Goal: Book appointment/travel/reservation

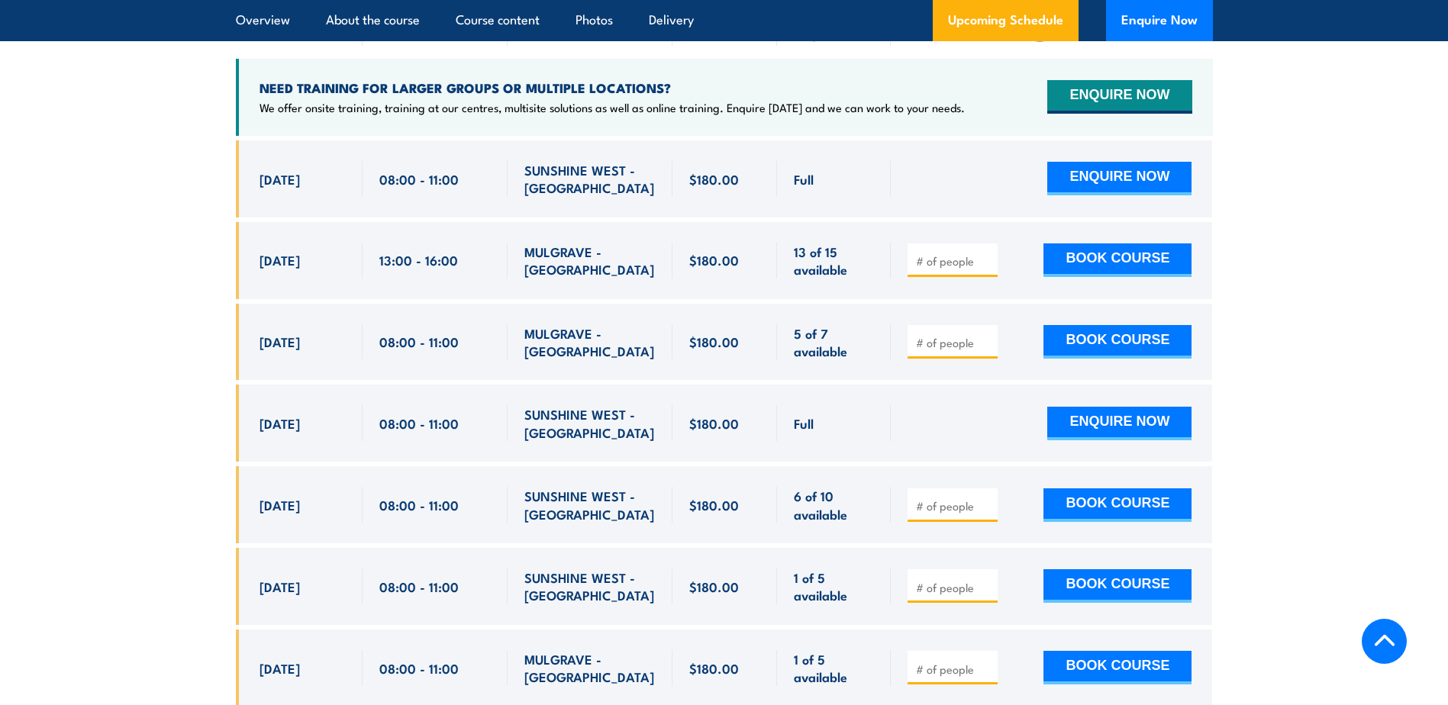
scroll to position [2714, 0]
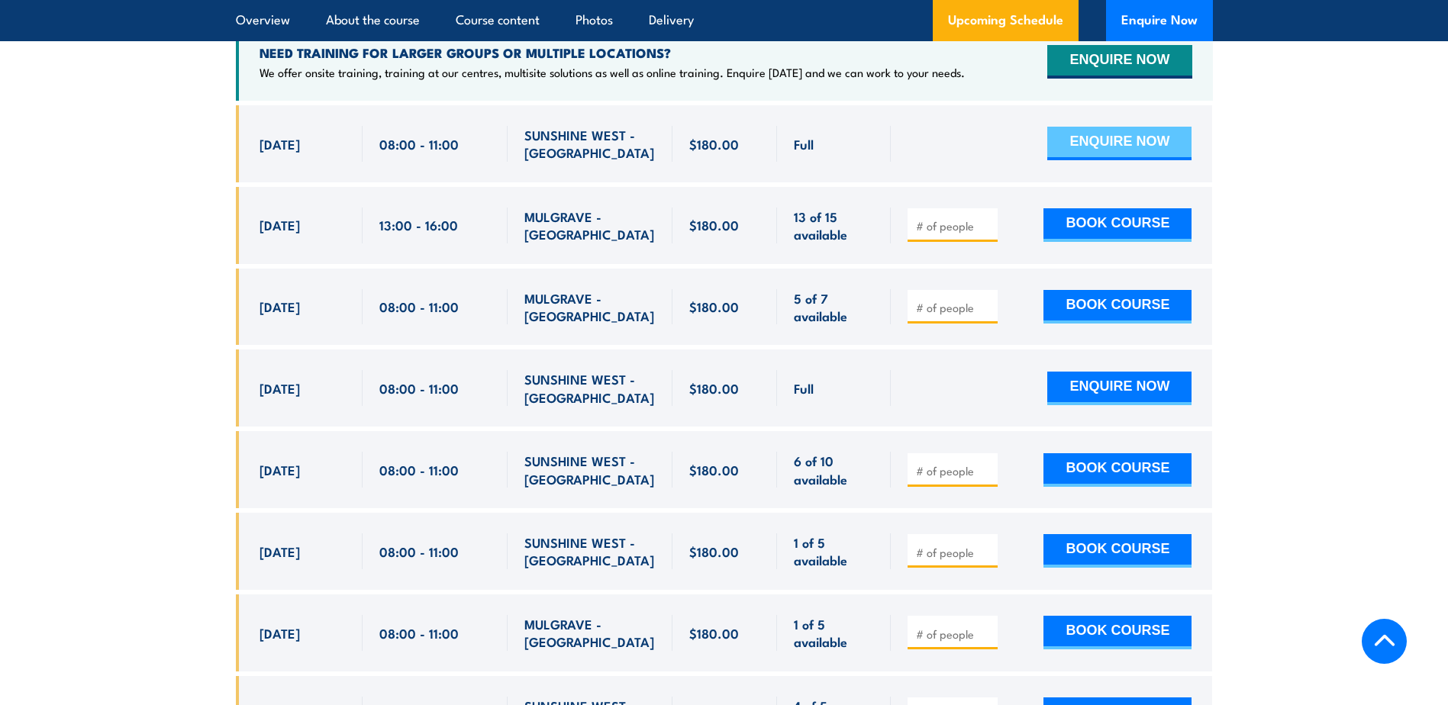
click at [1084, 127] on button "ENQUIRE NOW" at bounding box center [1119, 144] width 144 height 34
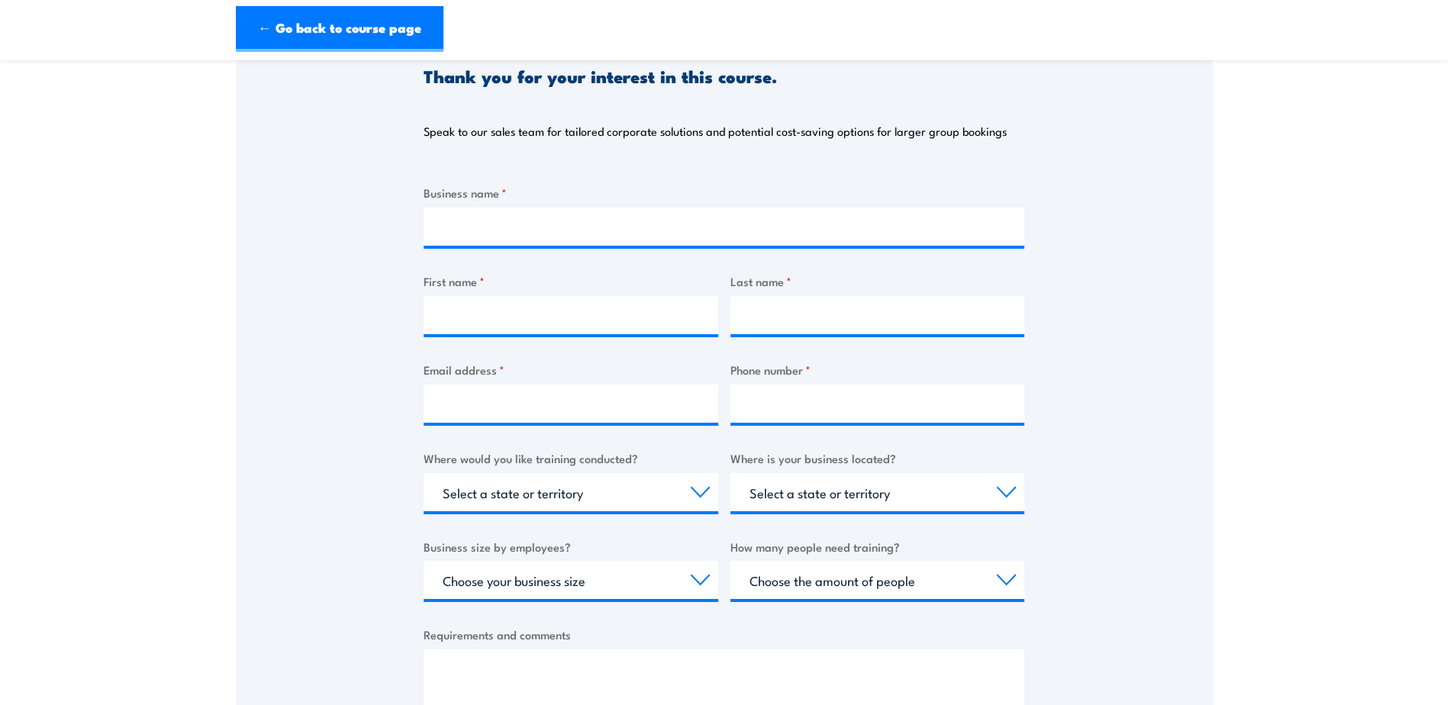
scroll to position [153, 0]
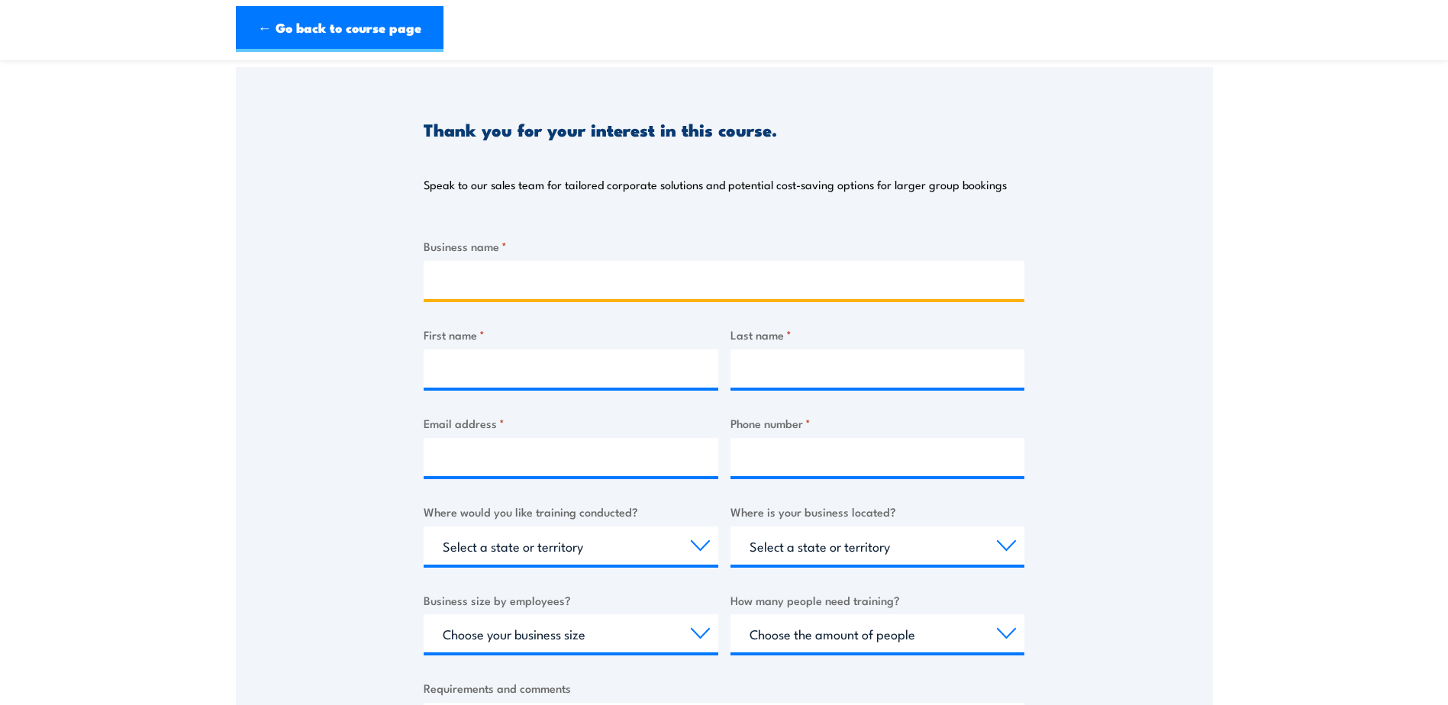
click at [457, 277] on input "Business name *" at bounding box center [724, 280] width 601 height 38
type input "Risk2So"
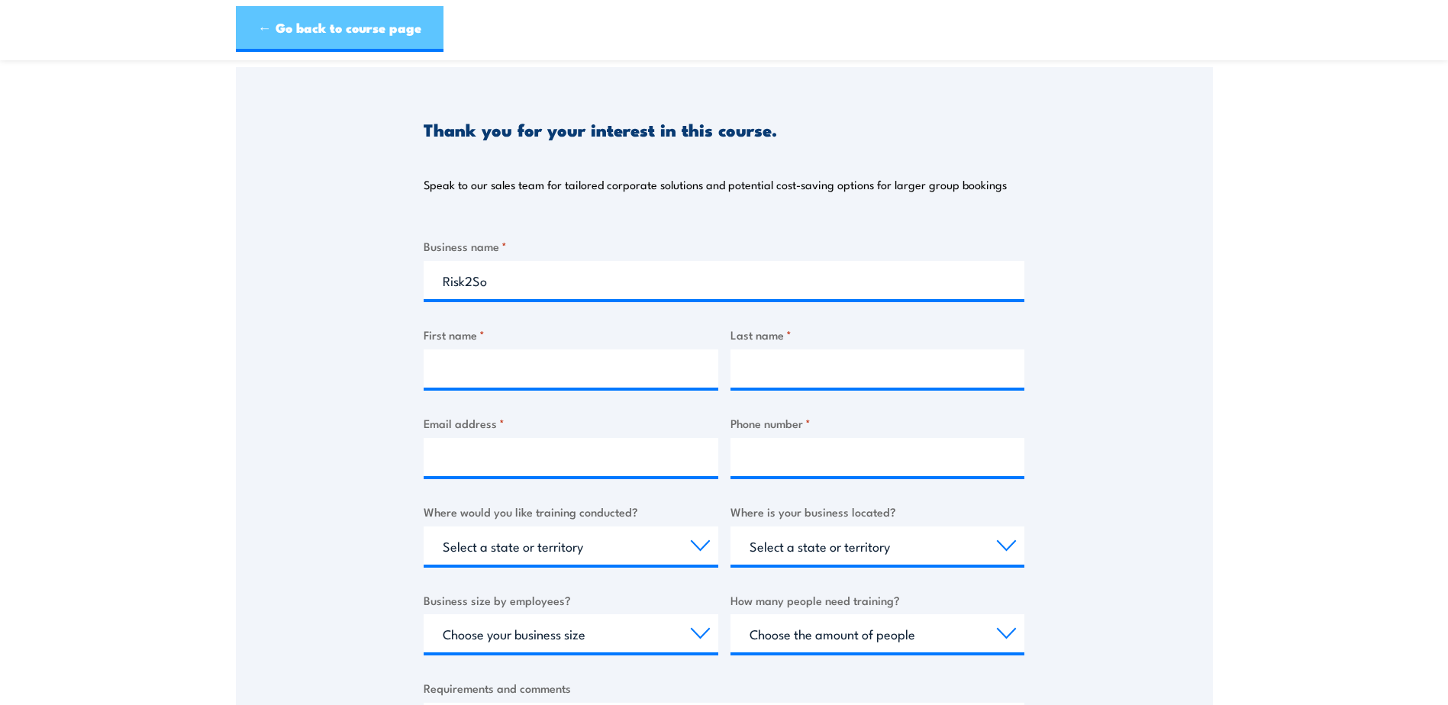
click at [389, 36] on link "← Go back to course page" at bounding box center [340, 29] width 208 height 46
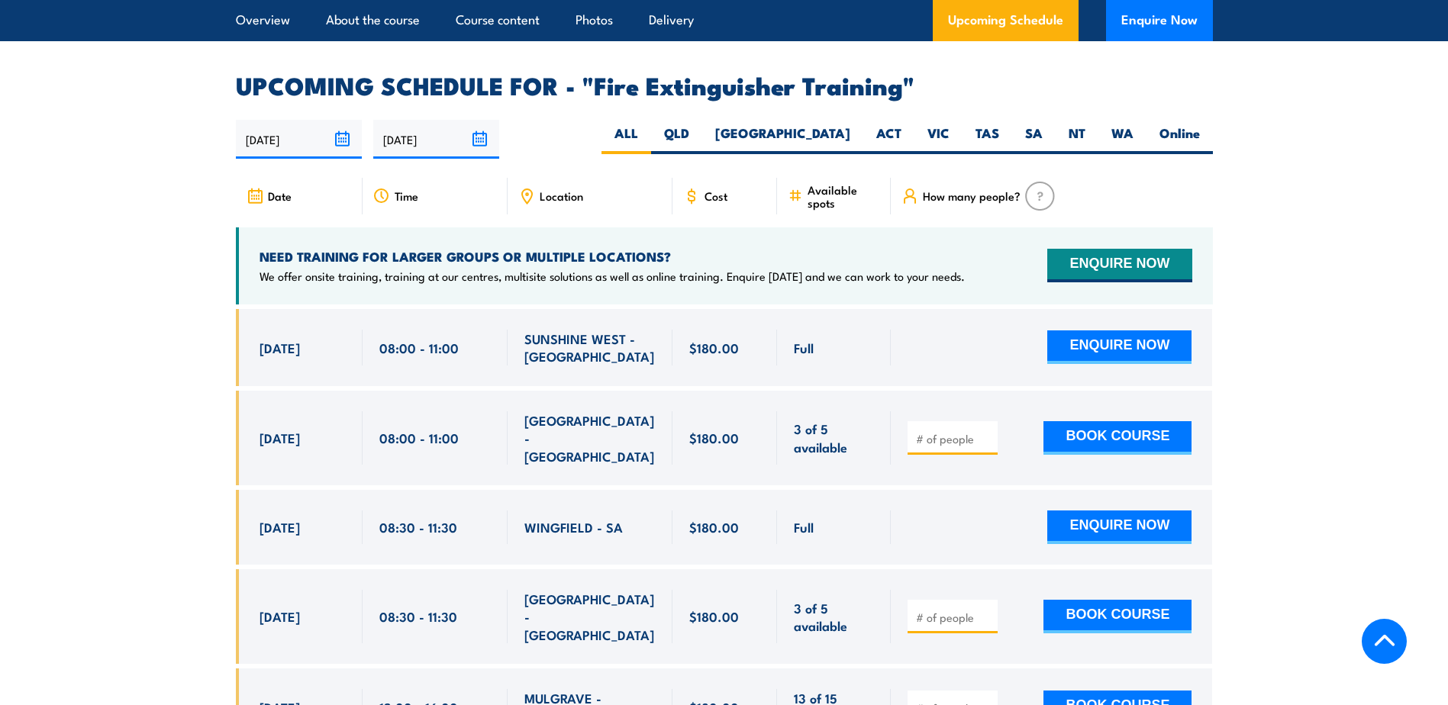
scroll to position [2485, 0]
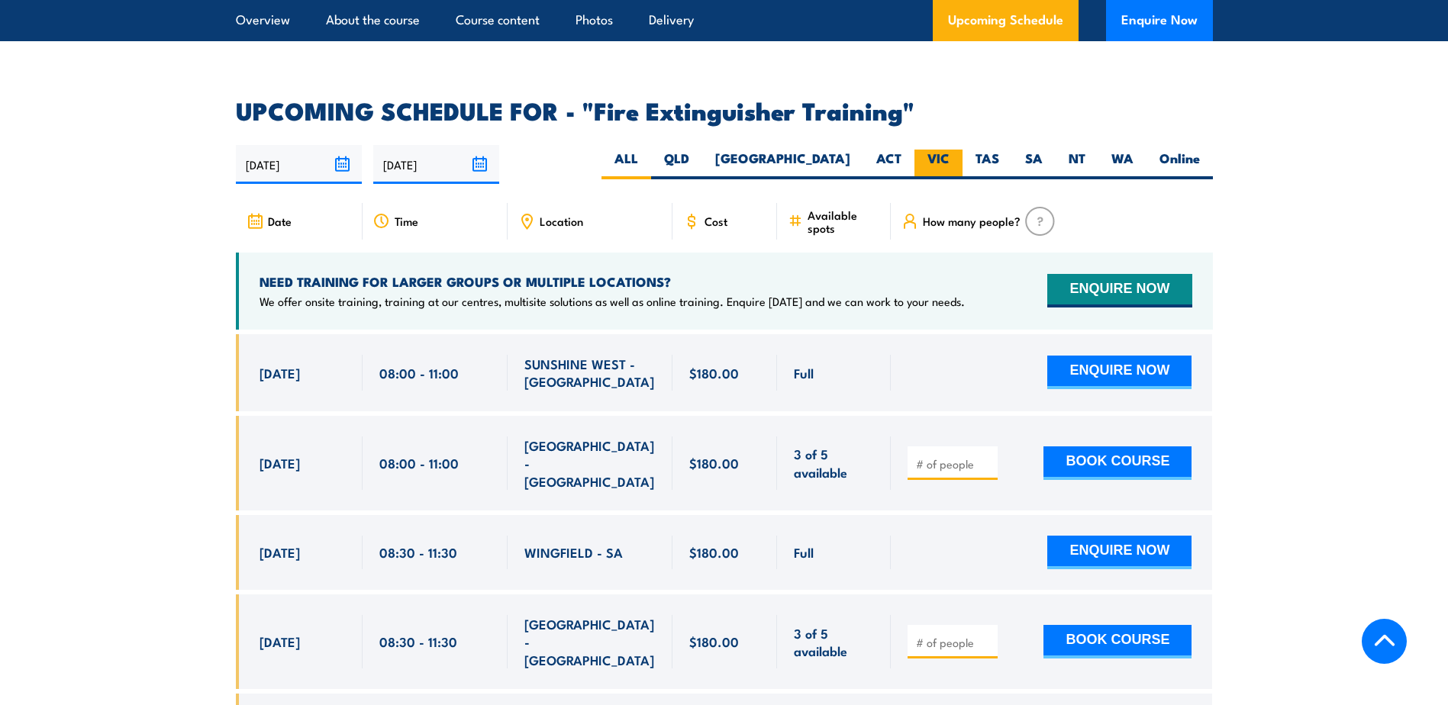
click at [944, 150] on label "VIC" at bounding box center [938, 165] width 48 height 30
click at [949, 150] on input "VIC" at bounding box center [954, 155] width 10 height 10
radio input "true"
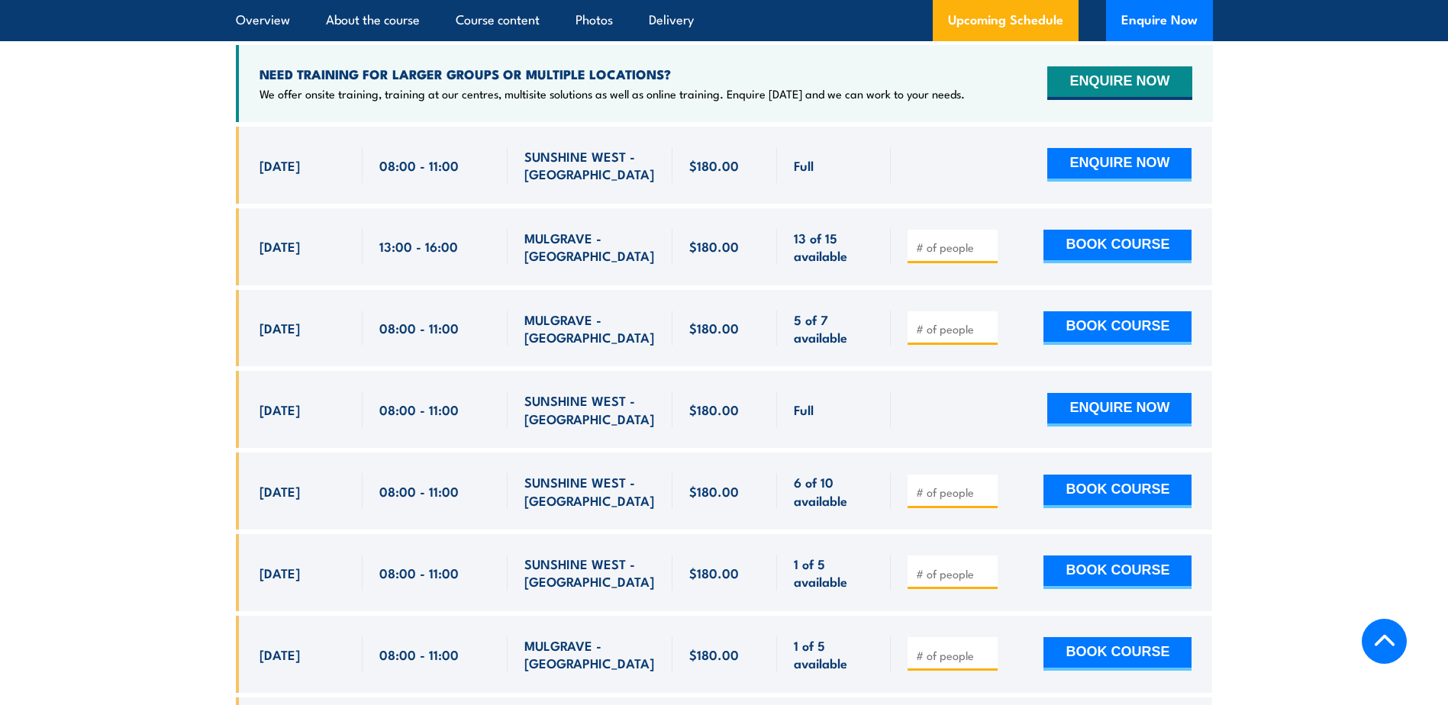
scroll to position [2714, 0]
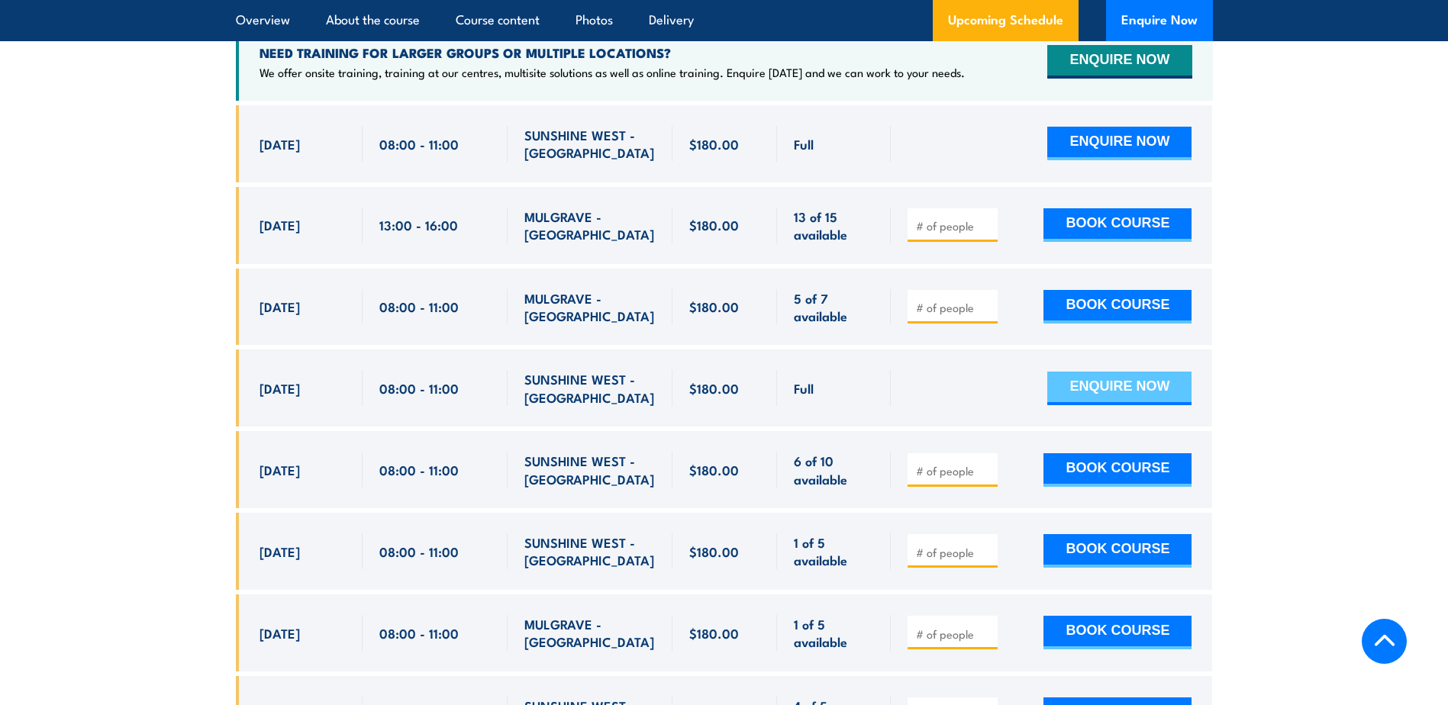
click at [1062, 372] on button "ENQUIRE NOW" at bounding box center [1119, 389] width 144 height 34
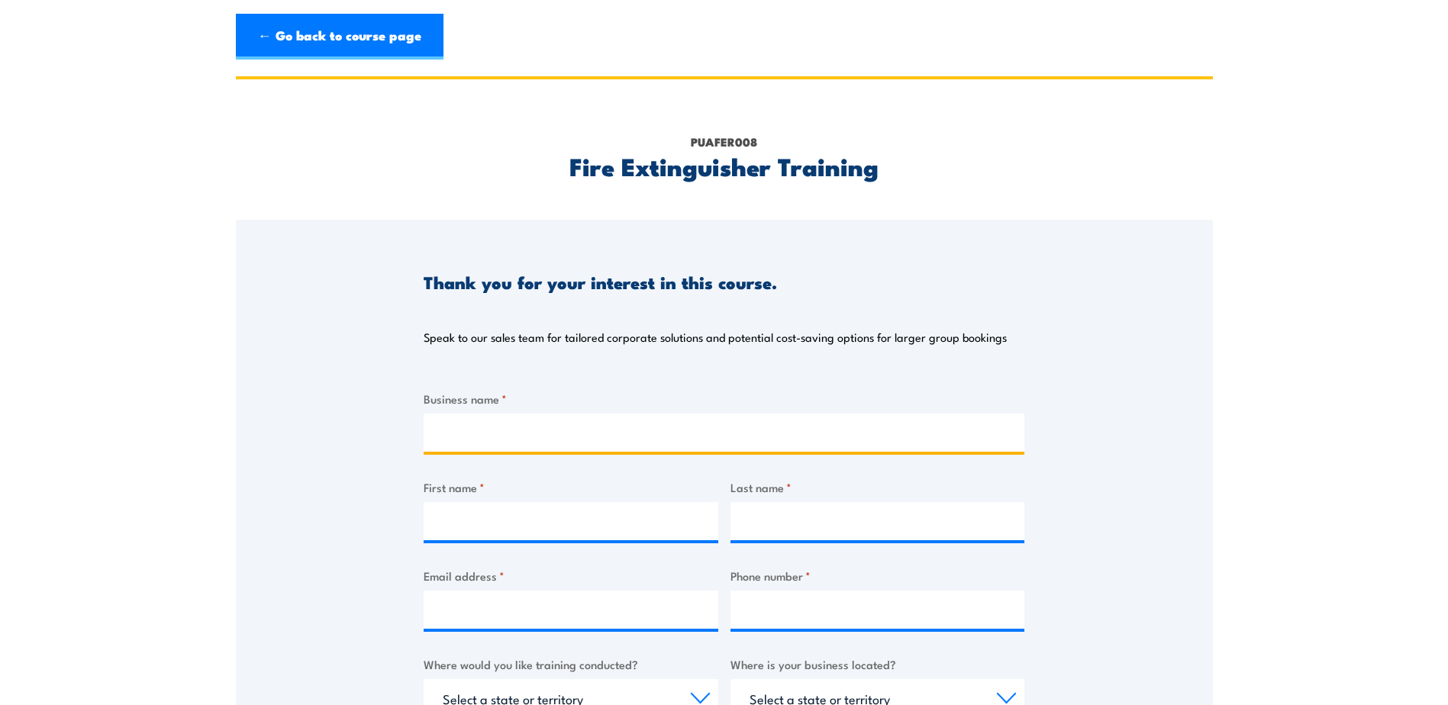
click at [475, 438] on input "Business name *" at bounding box center [724, 433] width 601 height 38
type input "Risk2Solution"
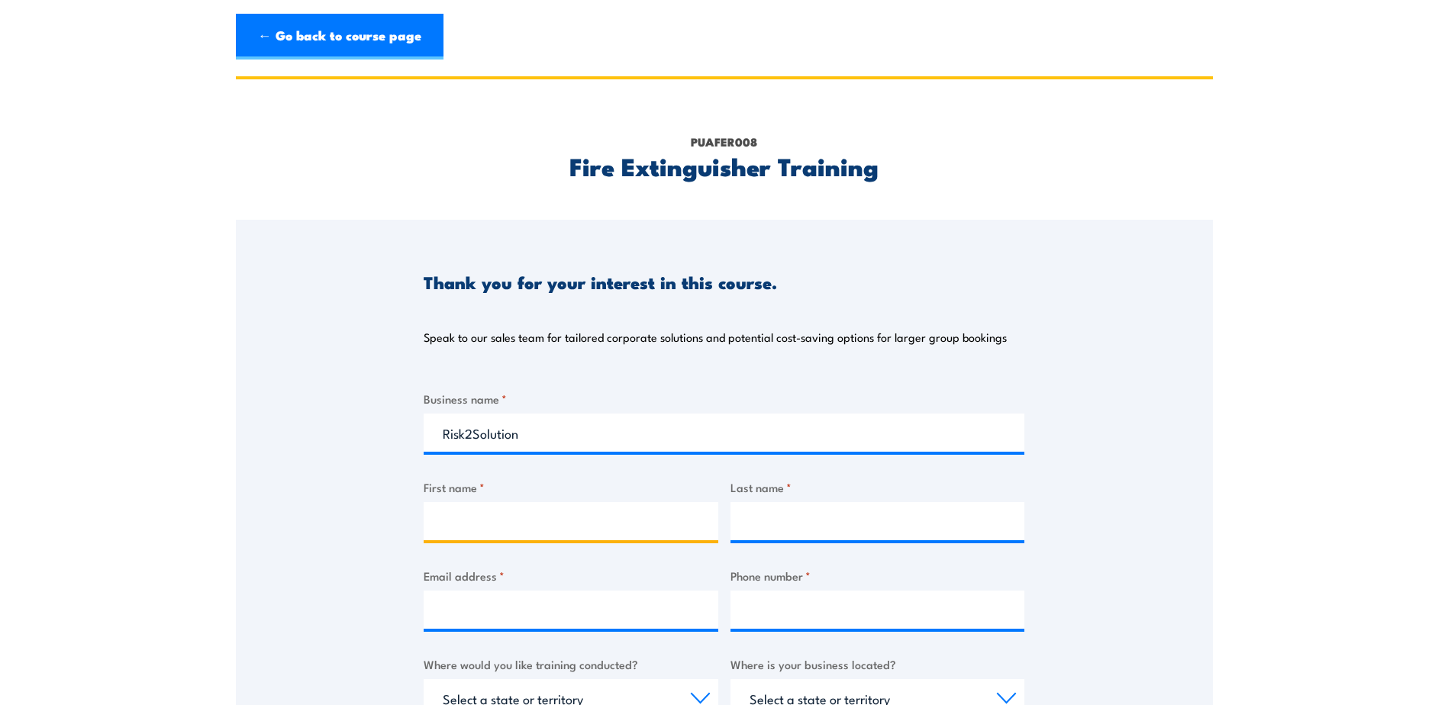
click at [427, 516] on input "First name *" at bounding box center [571, 521] width 295 height 38
type input "Sioned"
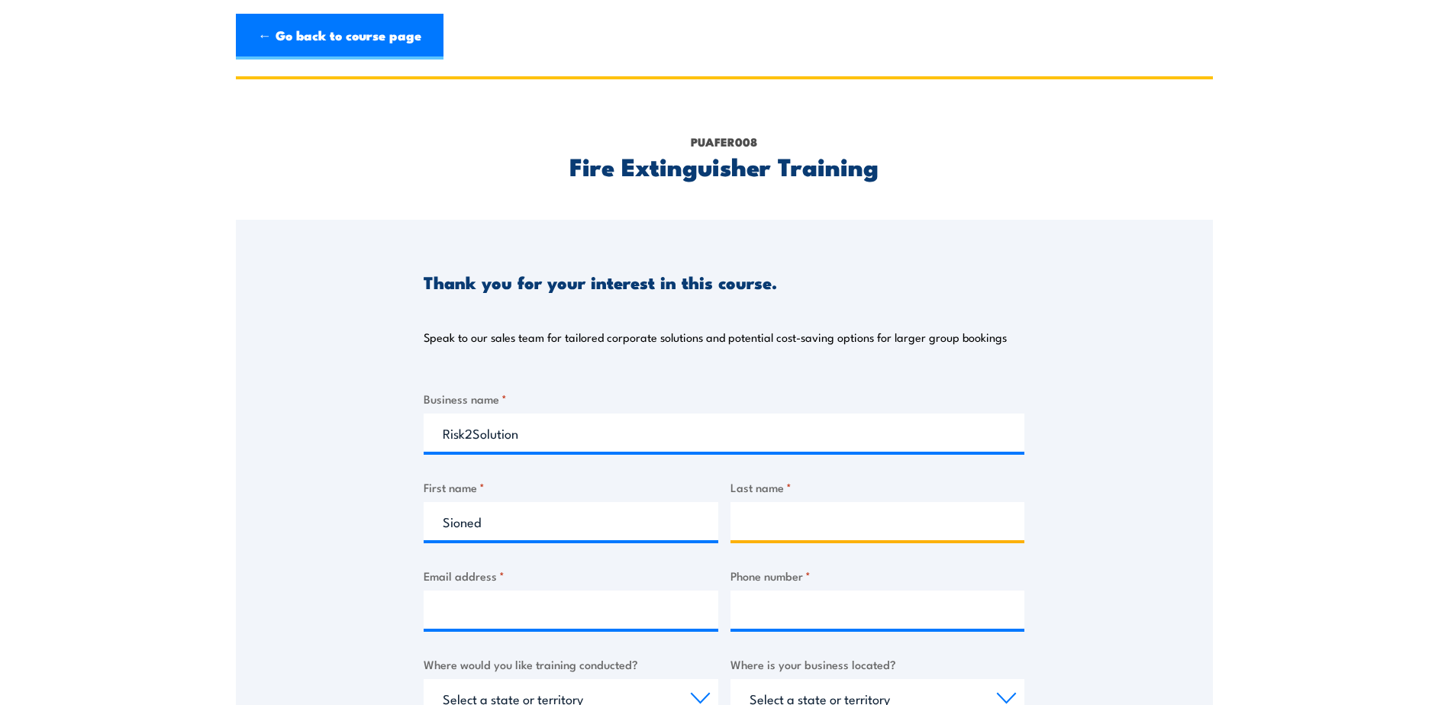
click at [814, 521] on input "Last name *" at bounding box center [877, 521] width 295 height 38
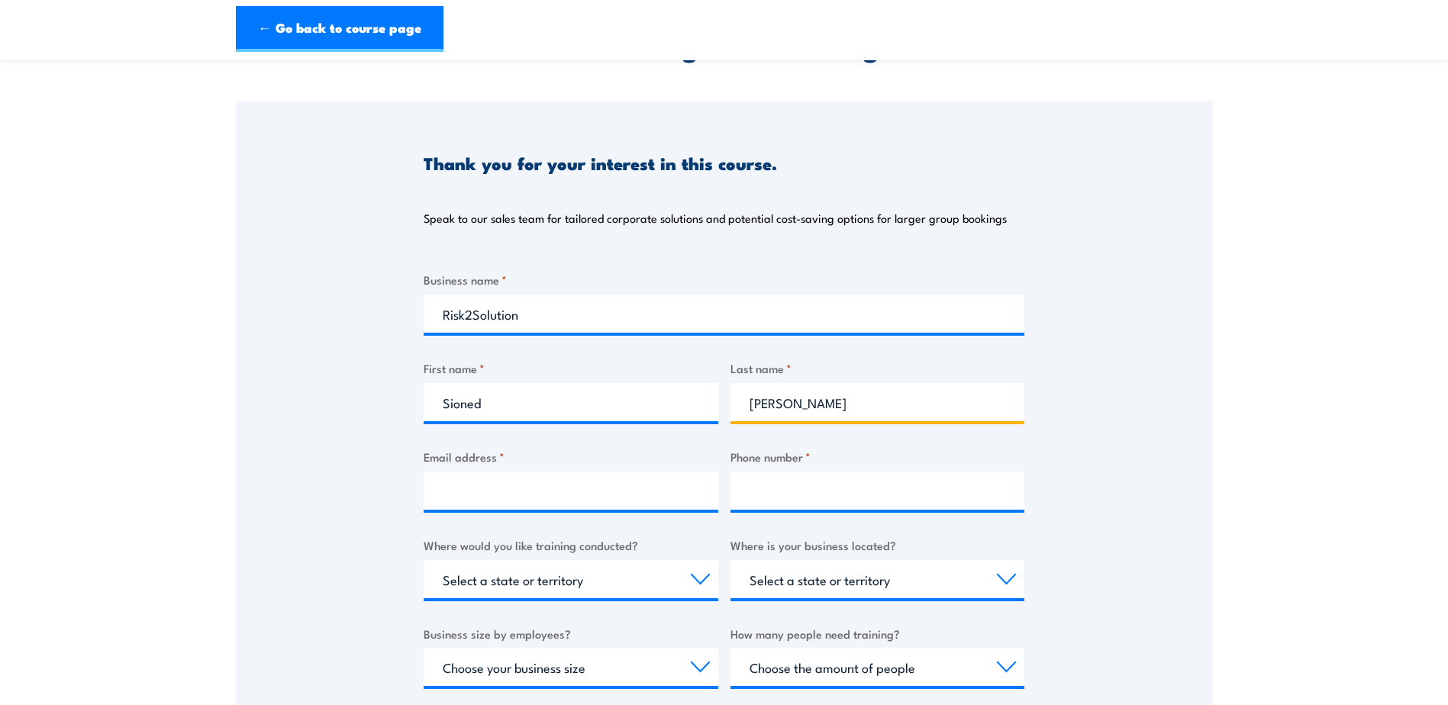
scroll to position [153, 0]
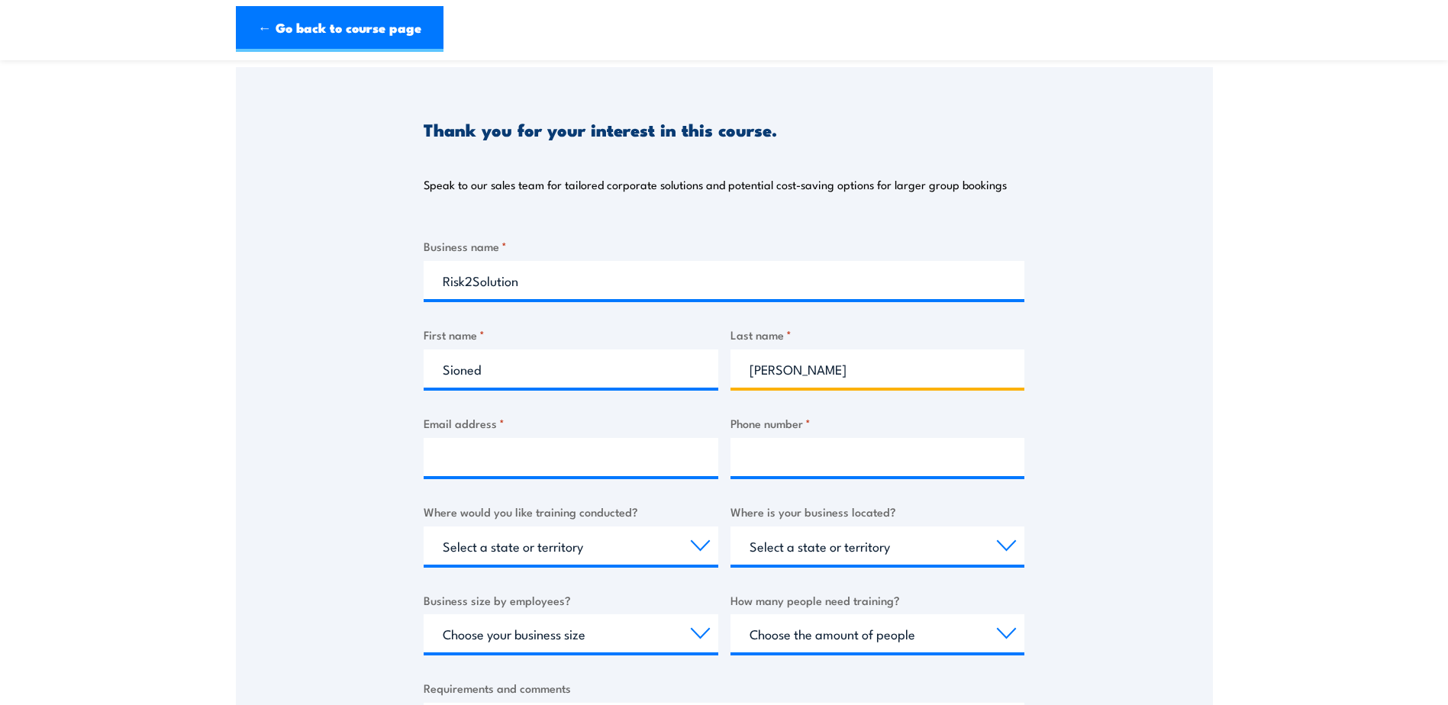
type input "[PERSON_NAME]"
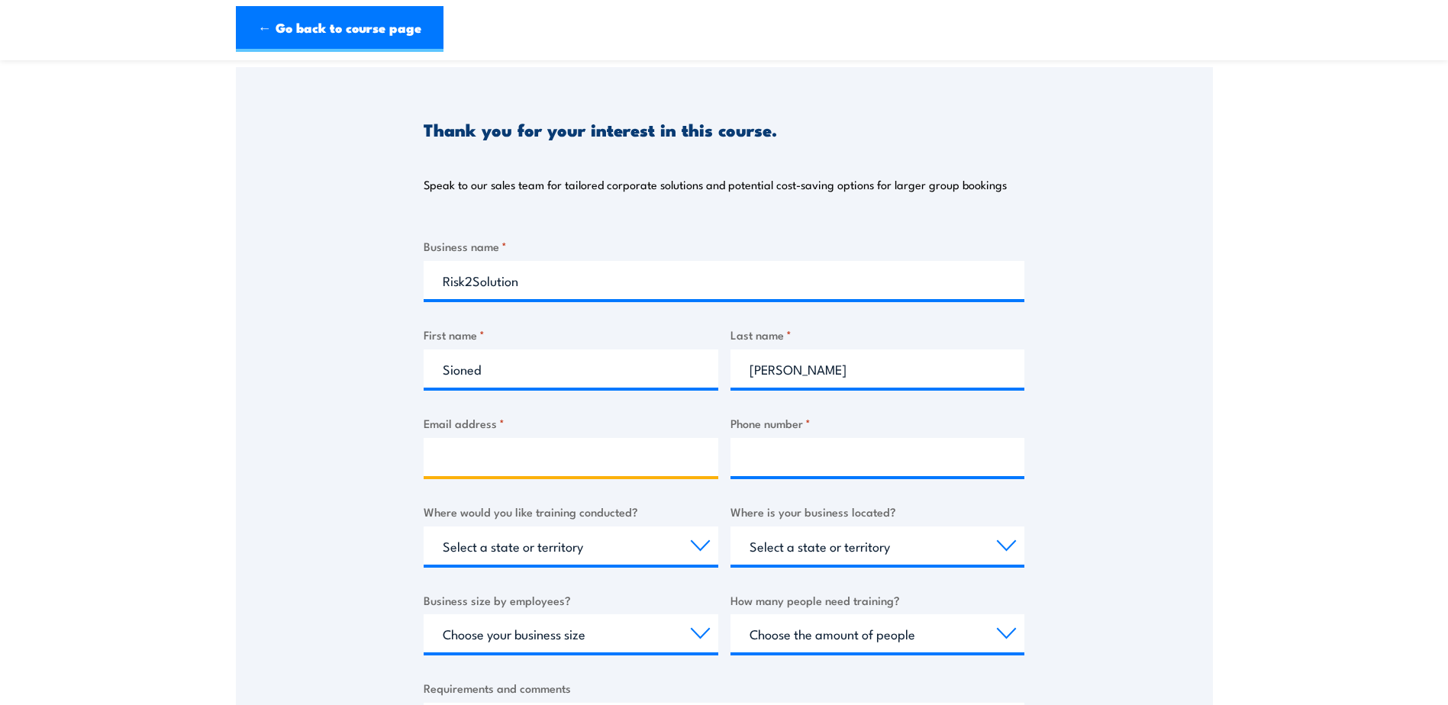
click at [485, 444] on input "Email address *" at bounding box center [571, 457] width 295 height 38
type input "[EMAIL_ADDRESS][DOMAIN_NAME]"
type input "0423129535"
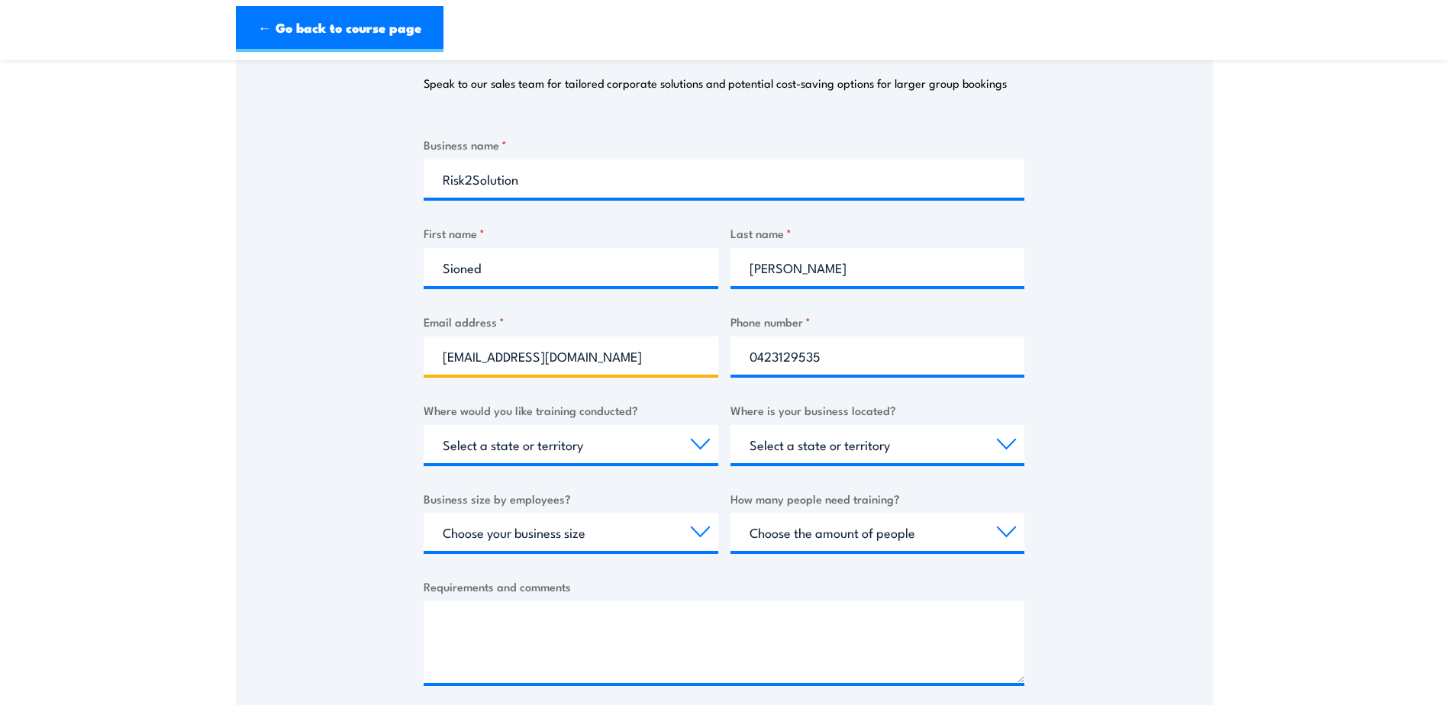
scroll to position [305, 0]
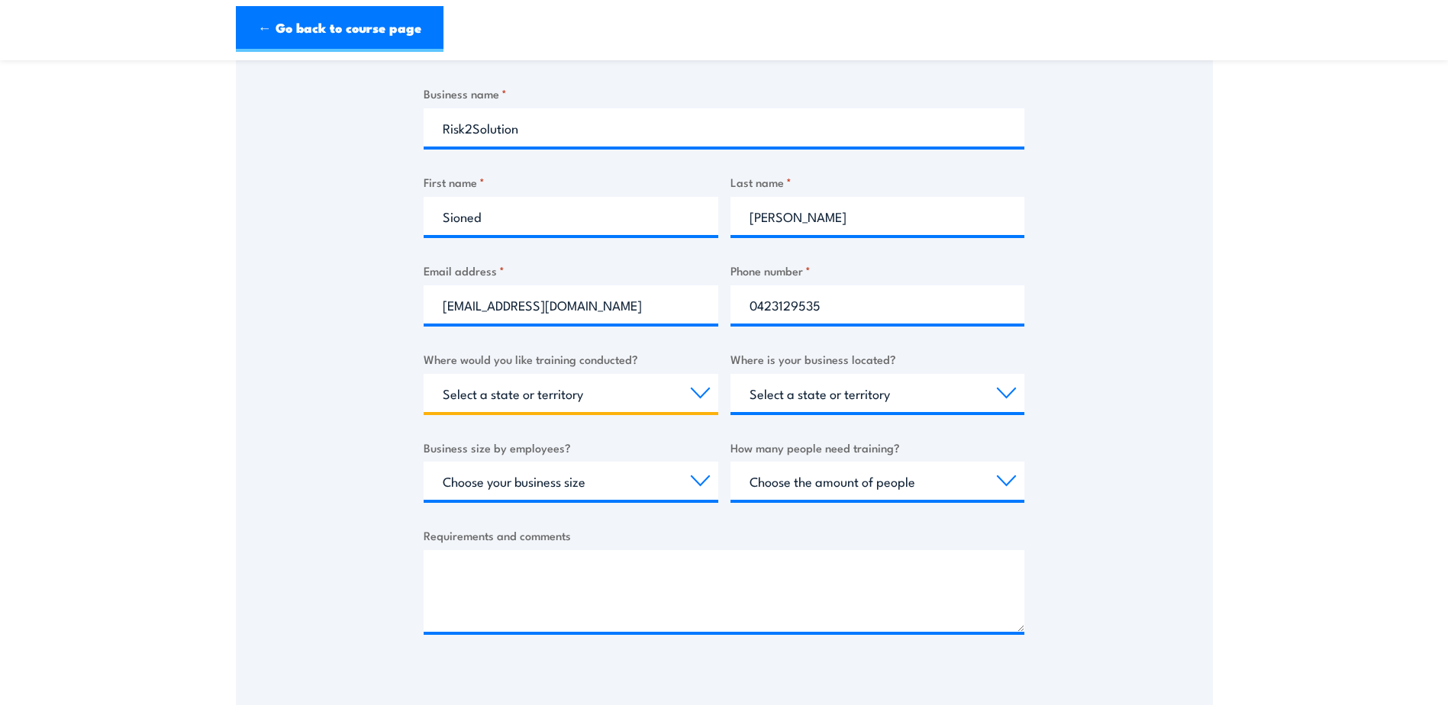
click at [700, 397] on select "Select a state or territory Nationally - multiple locations [GEOGRAPHIC_DATA] […" at bounding box center [571, 393] width 295 height 38
select select "VIC"
click at [424, 374] on select "Select a state or territory Nationally - multiple locations [GEOGRAPHIC_DATA] […" at bounding box center [571, 393] width 295 height 38
click at [472, 399] on select "Select a state or territory Nationally - multiple locations [GEOGRAPHIC_DATA] […" at bounding box center [571, 393] width 295 height 38
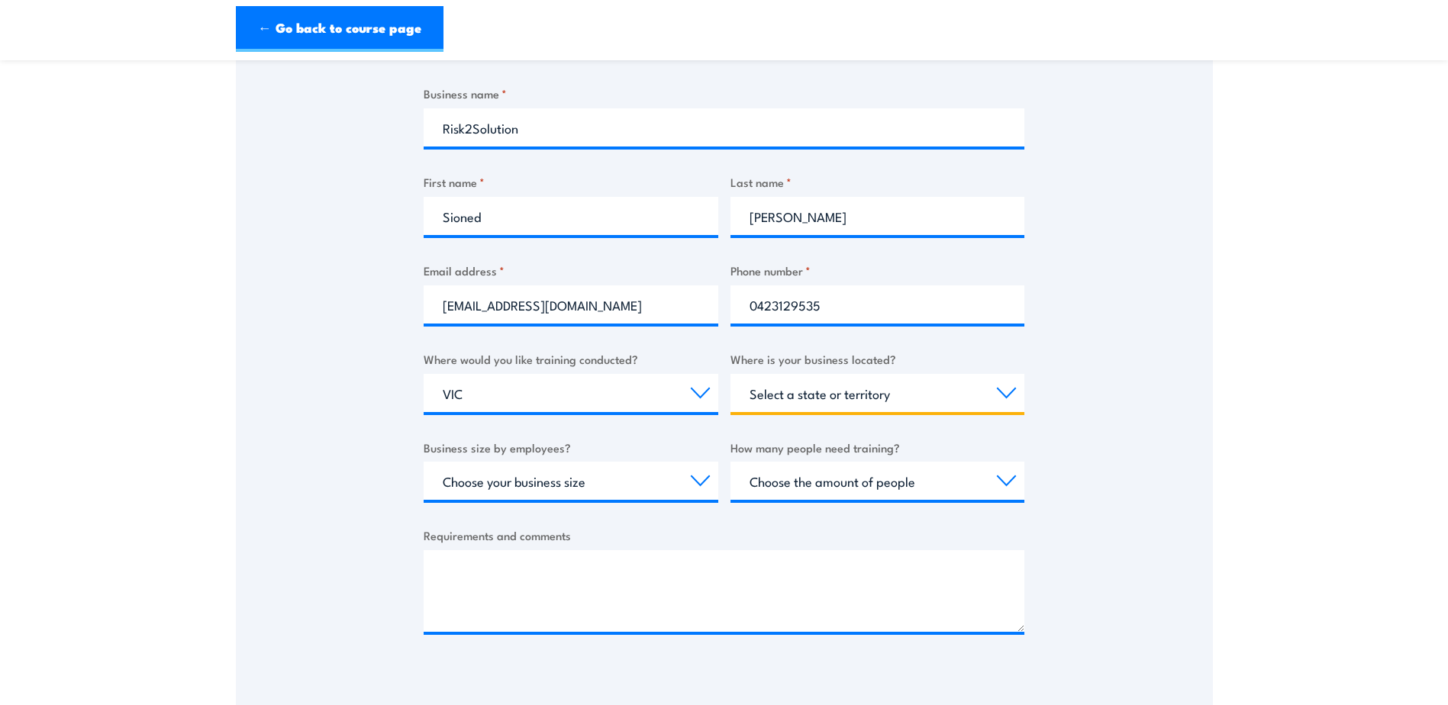
click at [820, 395] on select "Select a state or territory [GEOGRAPHIC_DATA] [GEOGRAPHIC_DATA] [GEOGRAPHIC_DAT…" at bounding box center [877, 393] width 295 height 38
select select "VIC"
click at [730, 374] on select "Select a state or territory [GEOGRAPHIC_DATA] [GEOGRAPHIC_DATA] [GEOGRAPHIC_DAT…" at bounding box center [877, 393] width 295 height 38
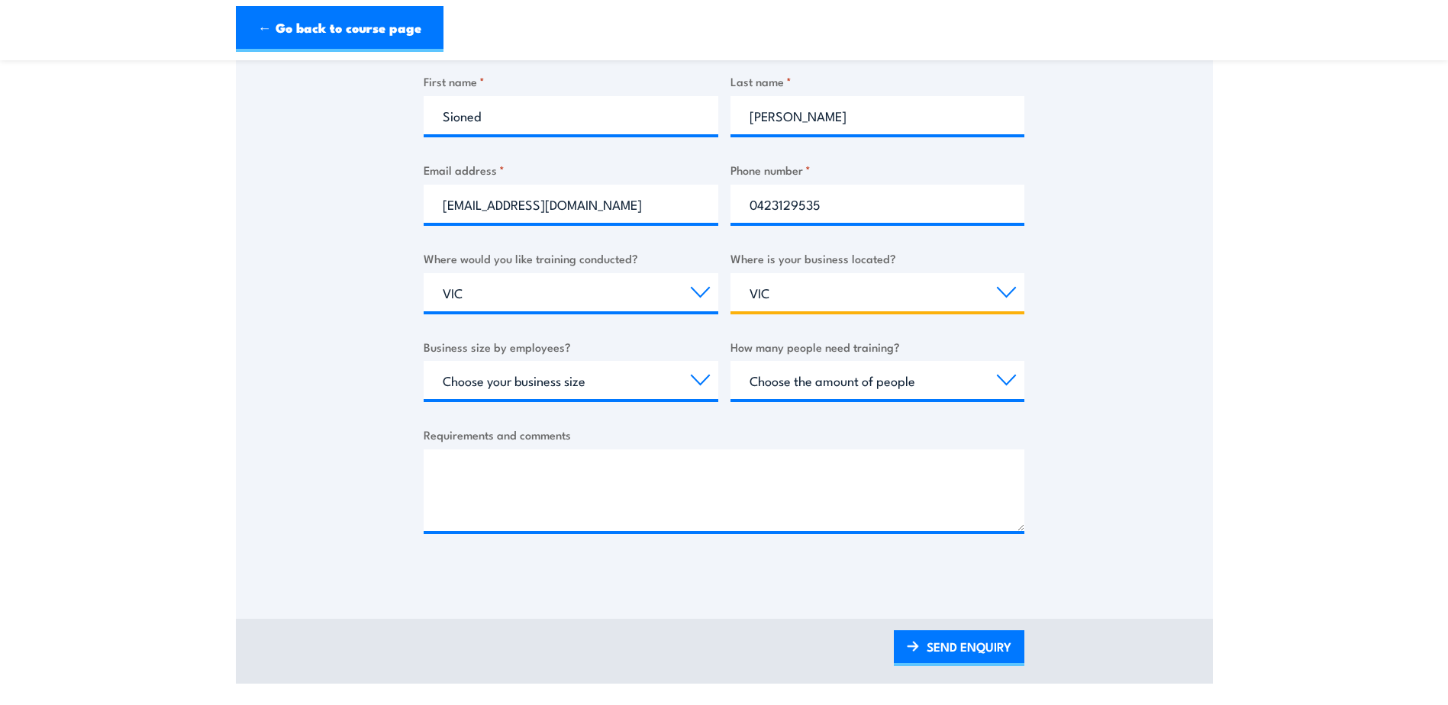
scroll to position [458, 0]
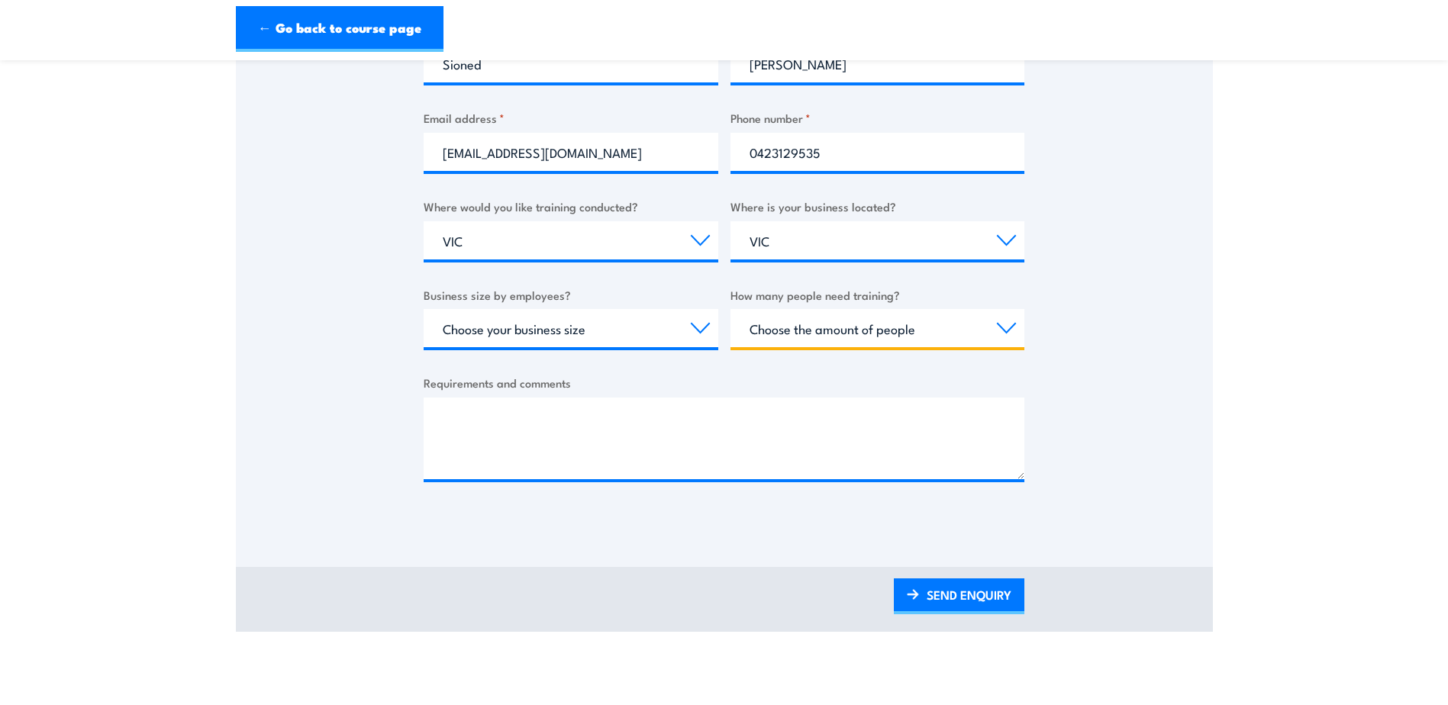
click at [1005, 330] on select "Choose the amount of people 1 to 4 5 to 19 20+" at bounding box center [877, 328] width 295 height 38
select select "1 to 4"
click at [730, 309] on select "Choose the amount of people 1 to 4 5 to 19 20+" at bounding box center [877, 328] width 295 height 38
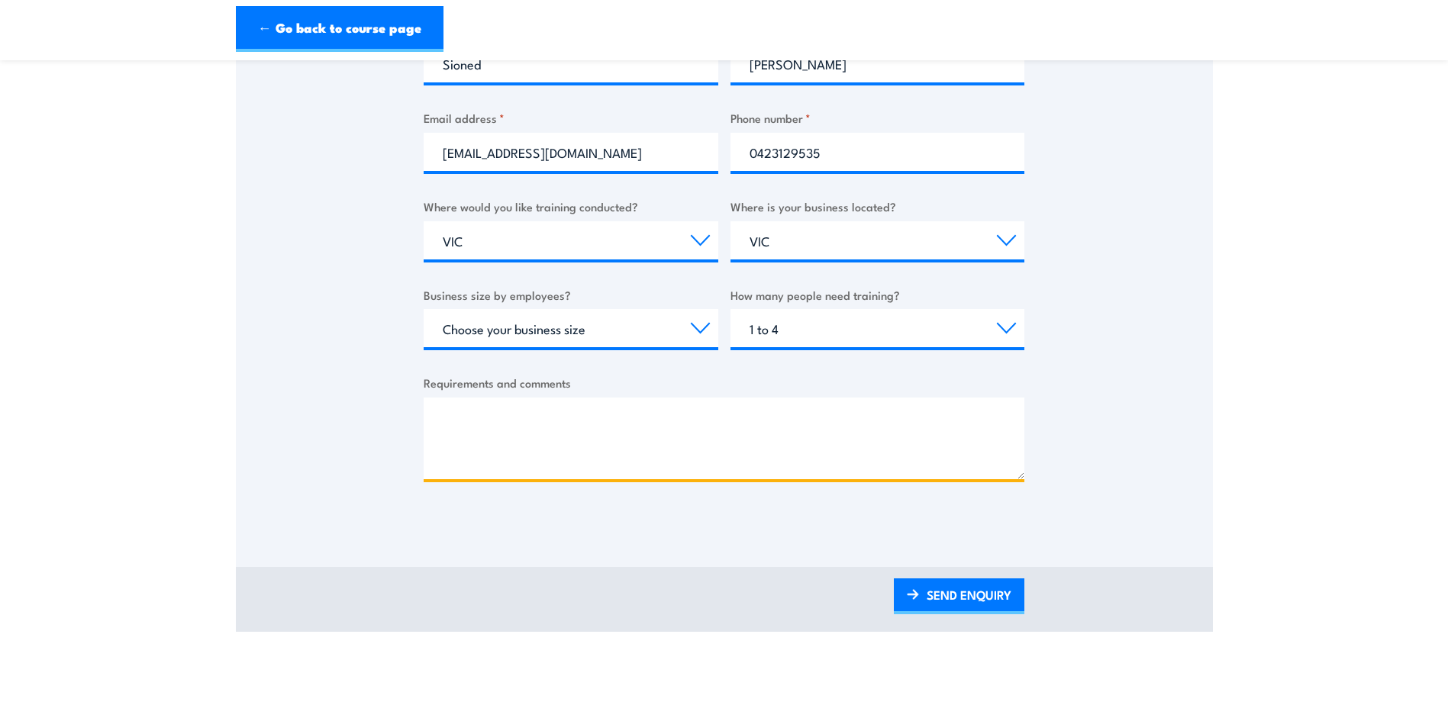
click at [450, 415] on textarea "Requirements and comments" at bounding box center [724, 439] width 601 height 82
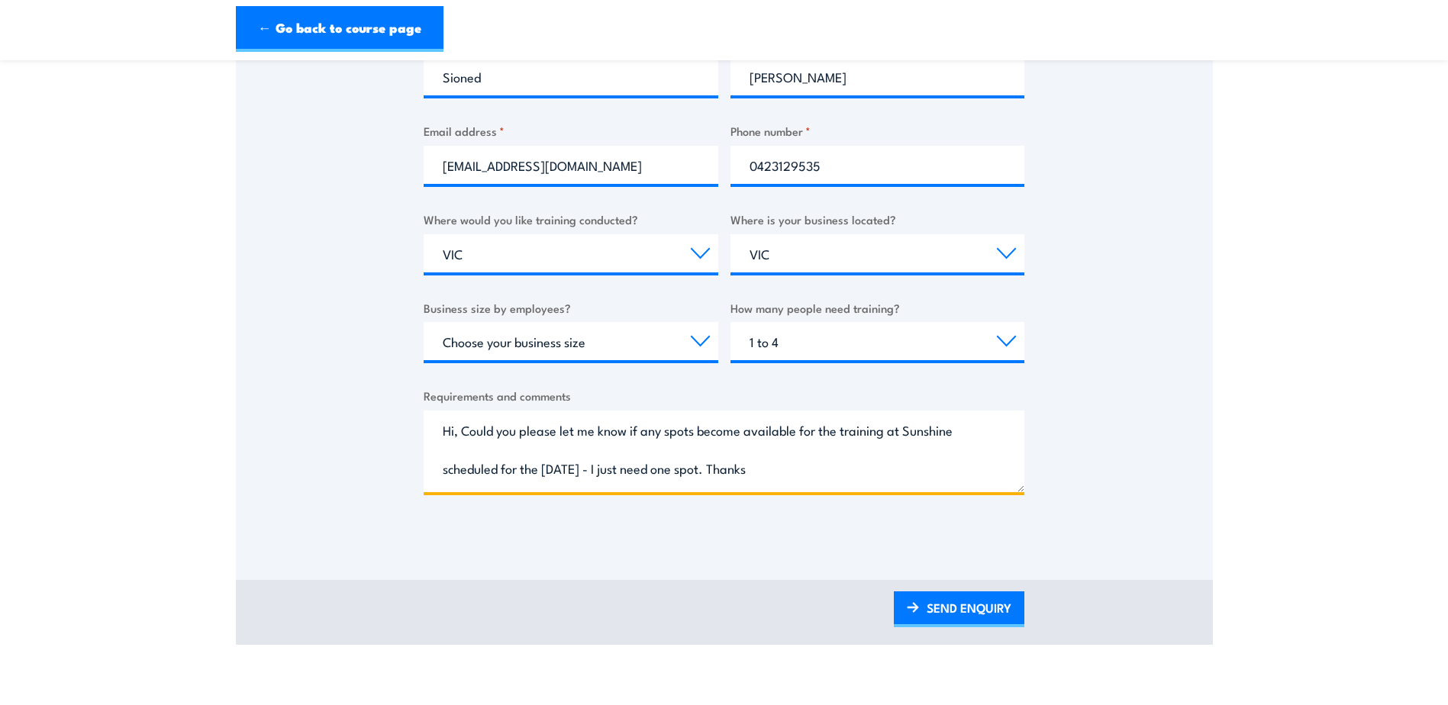
scroll to position [534, 0]
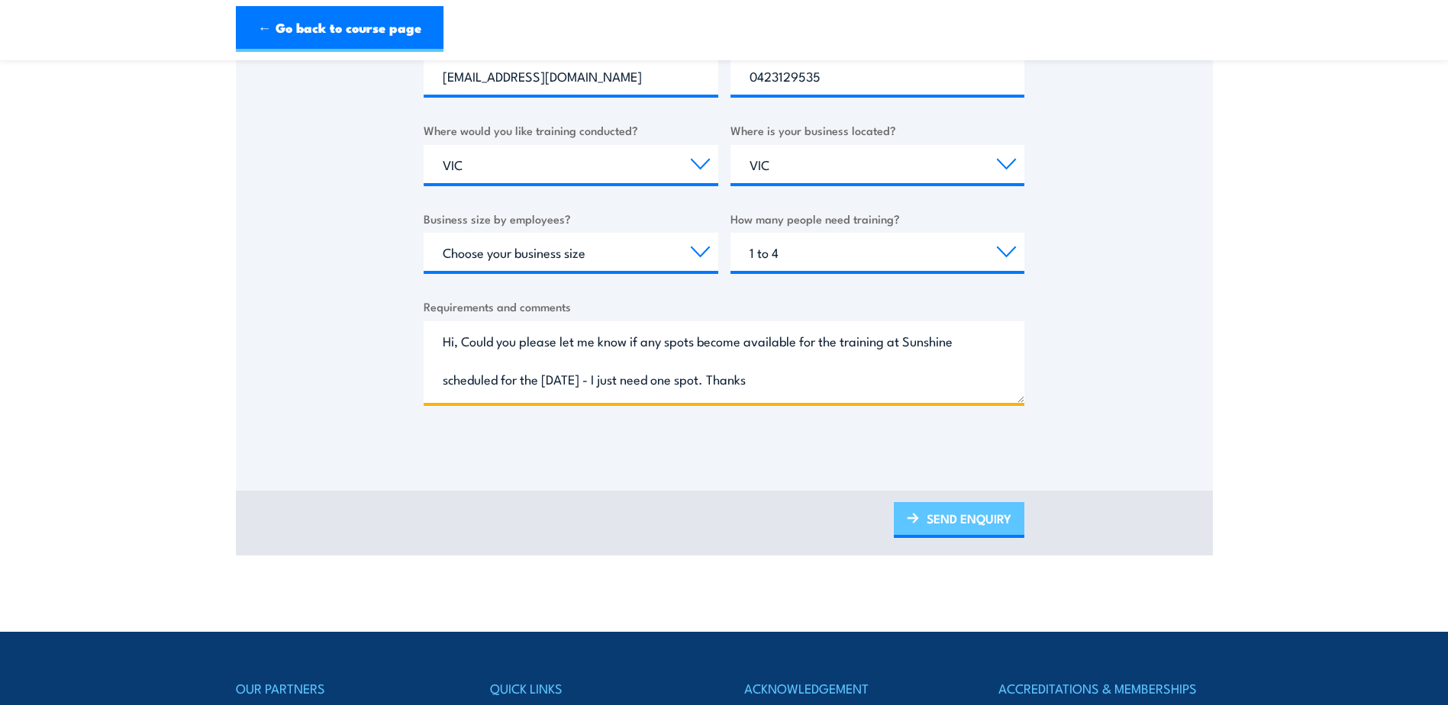
type textarea "Hi, Could you please let me know if any spots become available for the training…"
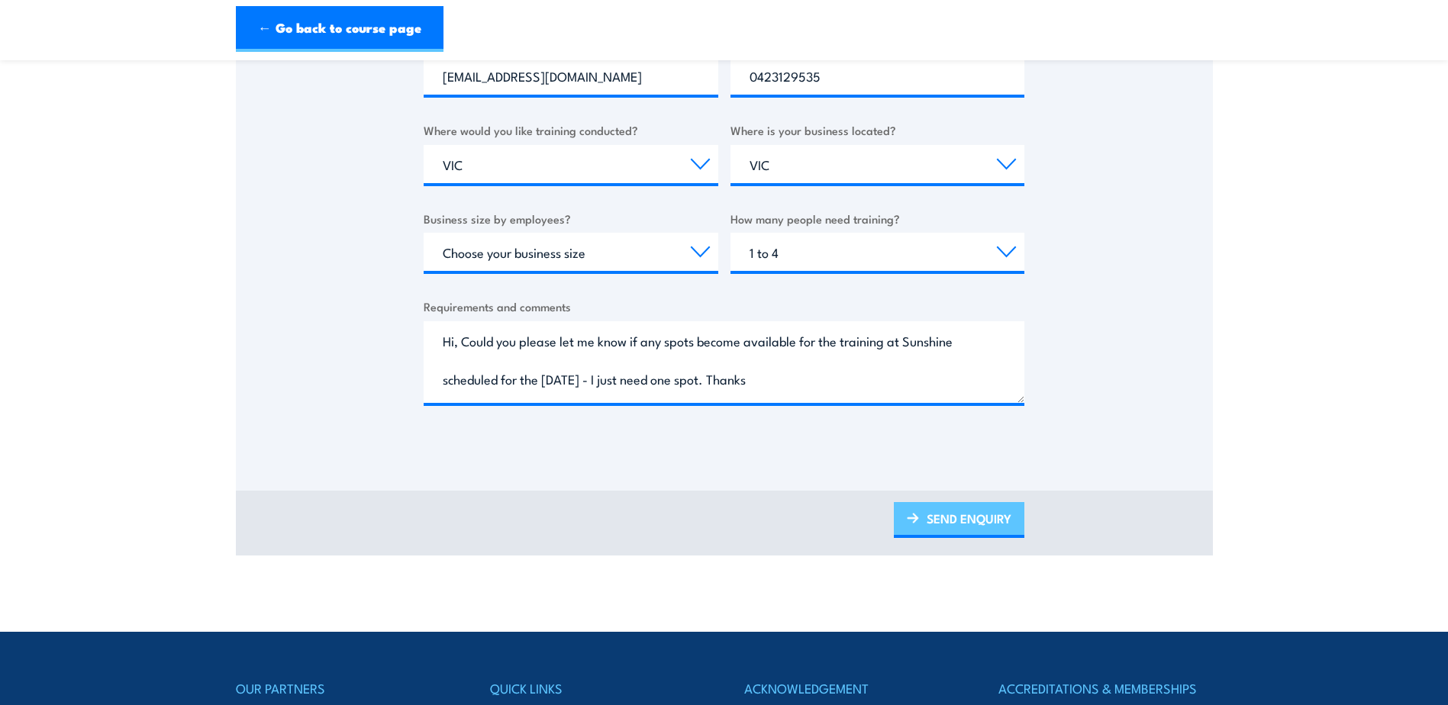
click at [920, 518] on link "SEND ENQUIRY" at bounding box center [959, 520] width 130 height 36
click at [959, 520] on link "SEND ENQUIRY" at bounding box center [959, 520] width 130 height 36
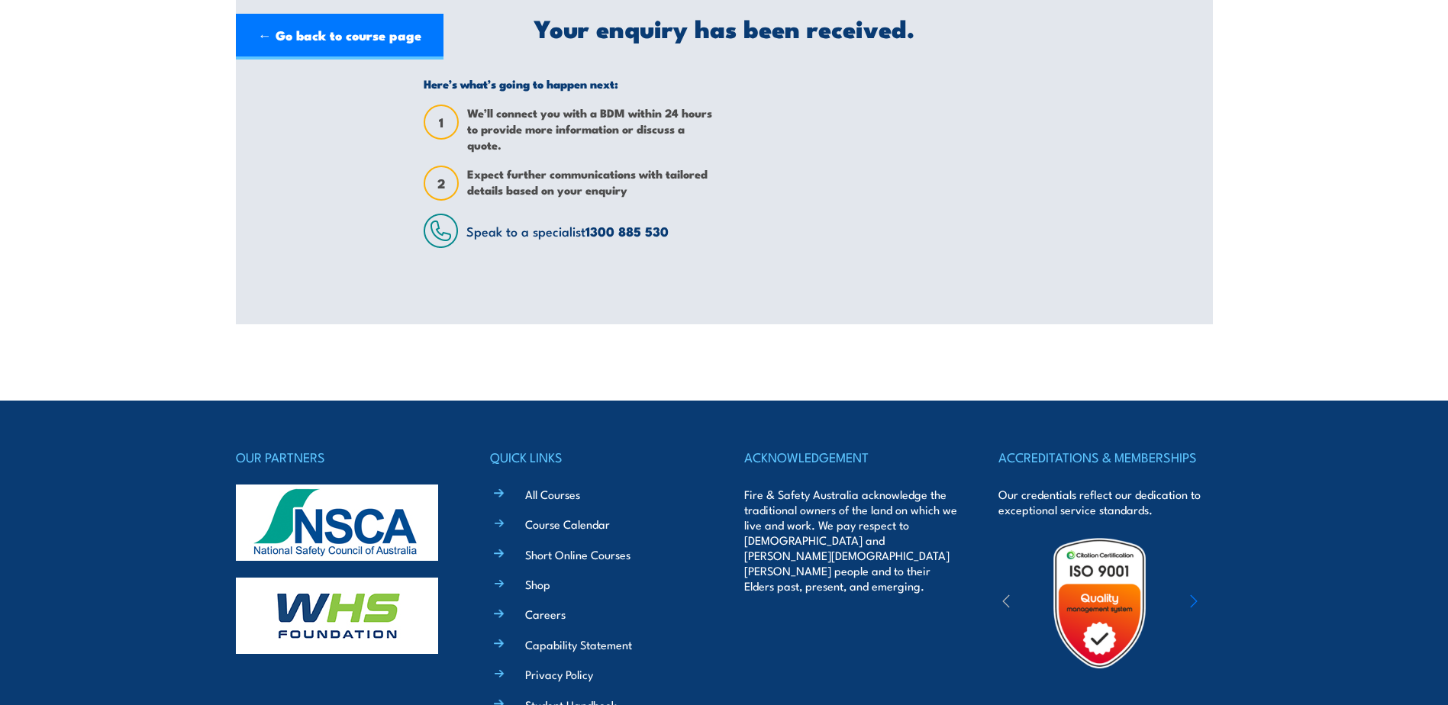
scroll to position [0, 0]
